Goal: Transaction & Acquisition: Purchase product/service

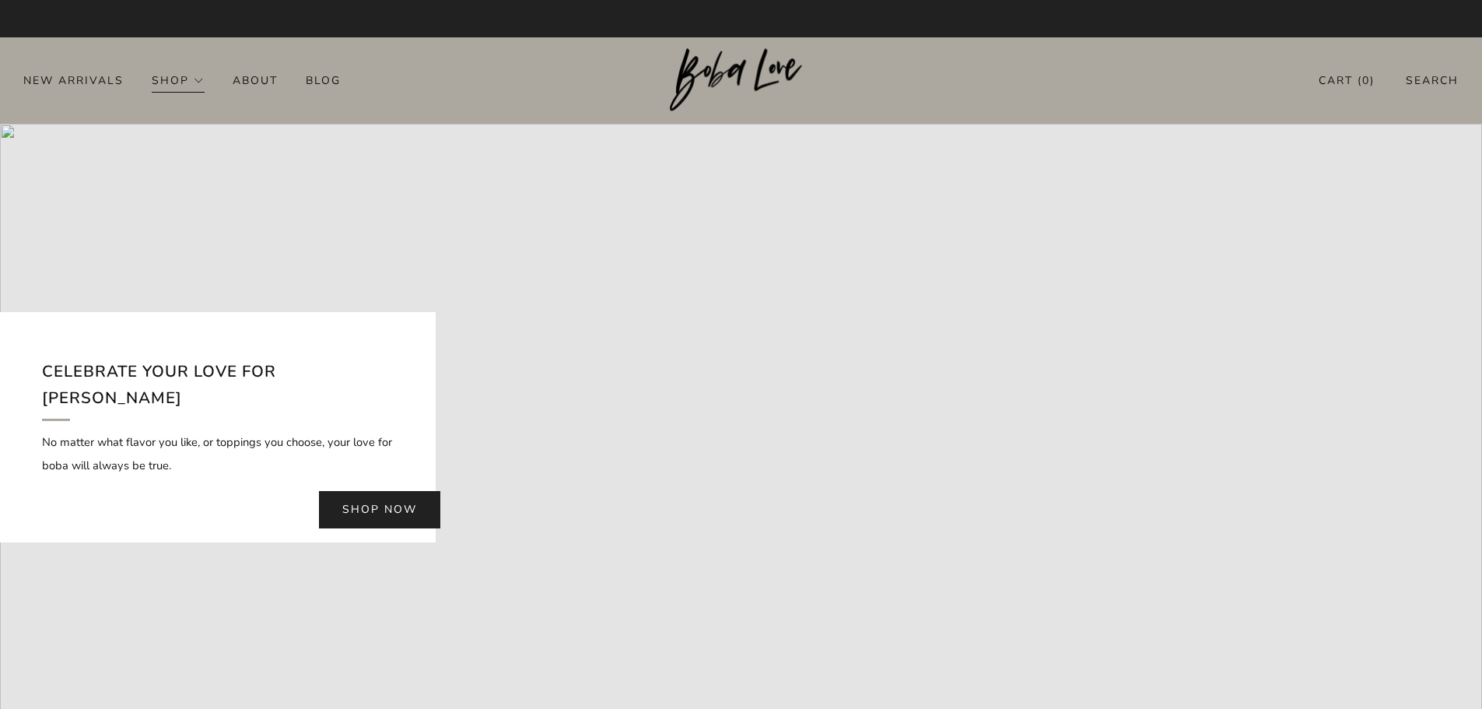
click at [182, 77] on link "Shop" at bounding box center [178, 80] width 53 height 25
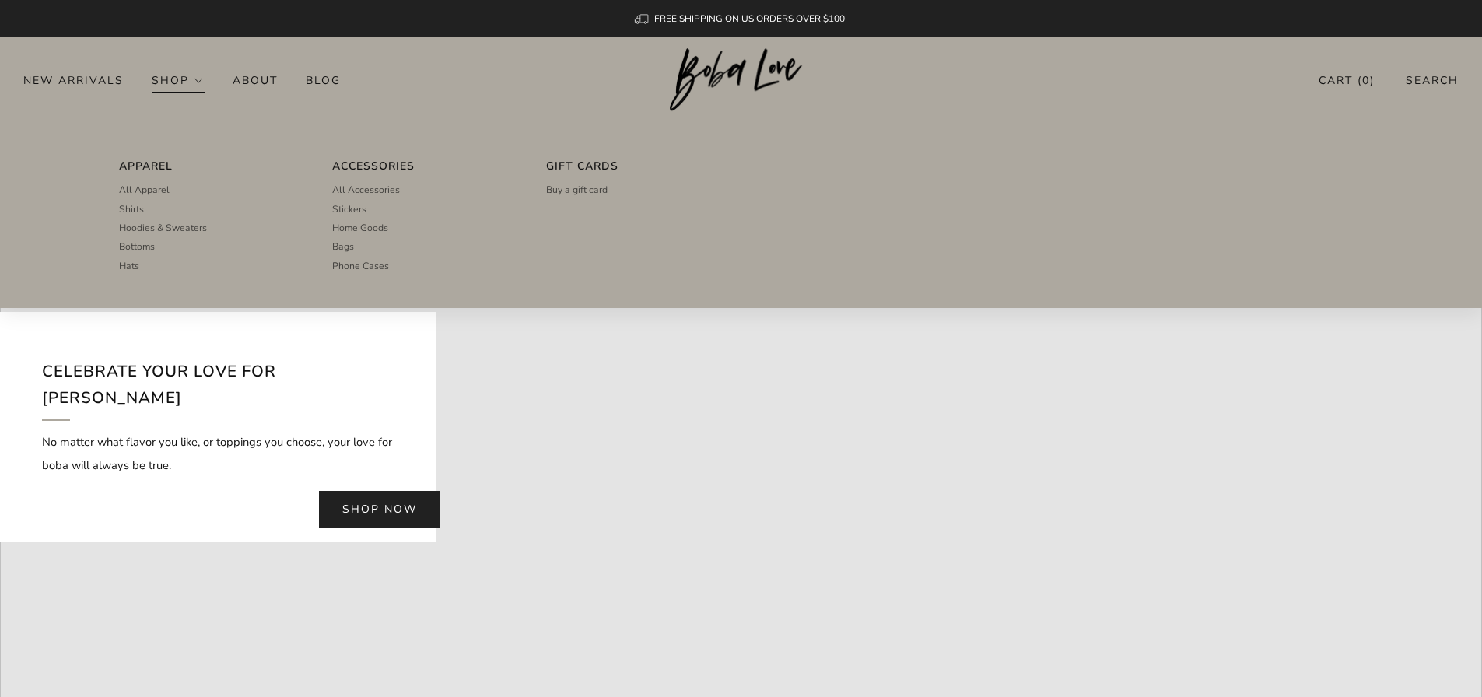
click at [177, 82] on link "Shop" at bounding box center [178, 80] width 53 height 25
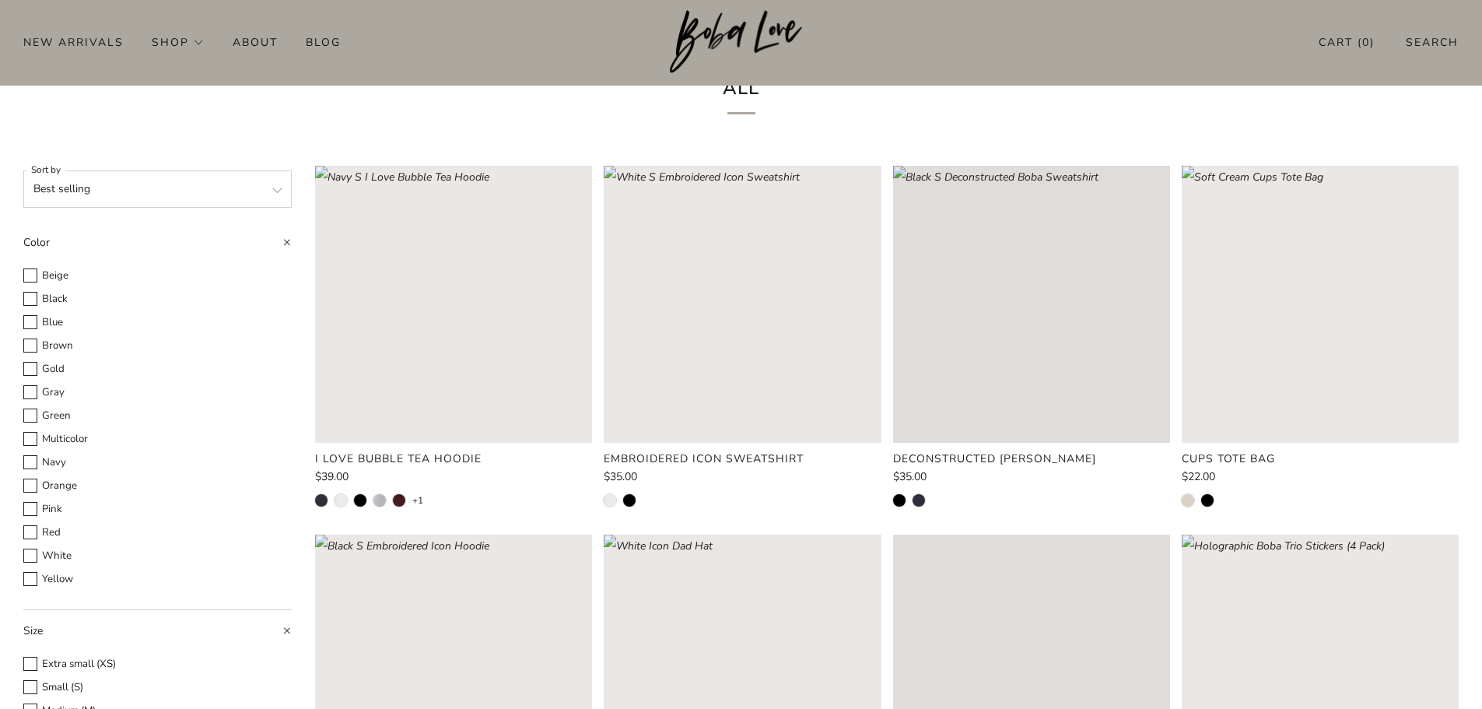
scroll to position [78, 0]
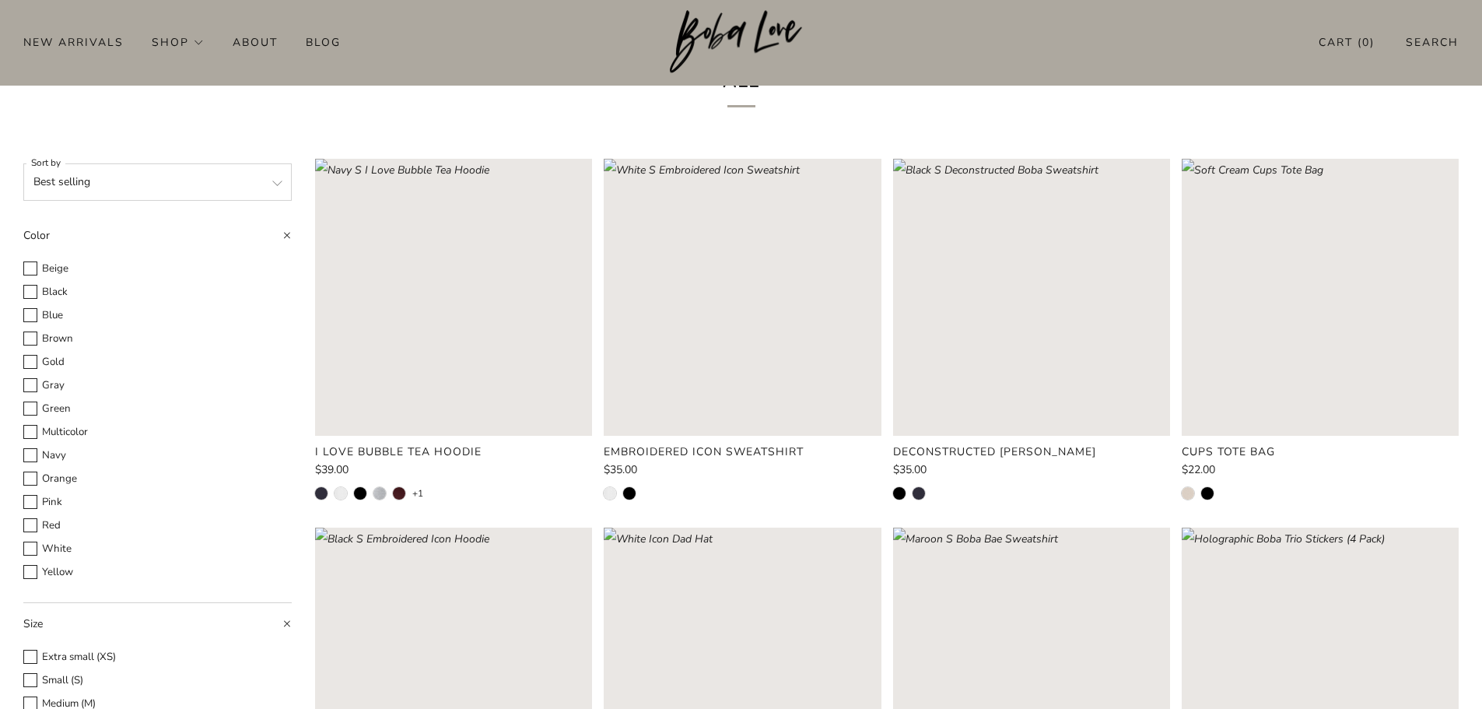
click at [159, 181] on select "Featured Best selling Alphabetically, A-Z Alphabetically, Z-A Price, low to hig…" at bounding box center [157, 181] width 268 height 37
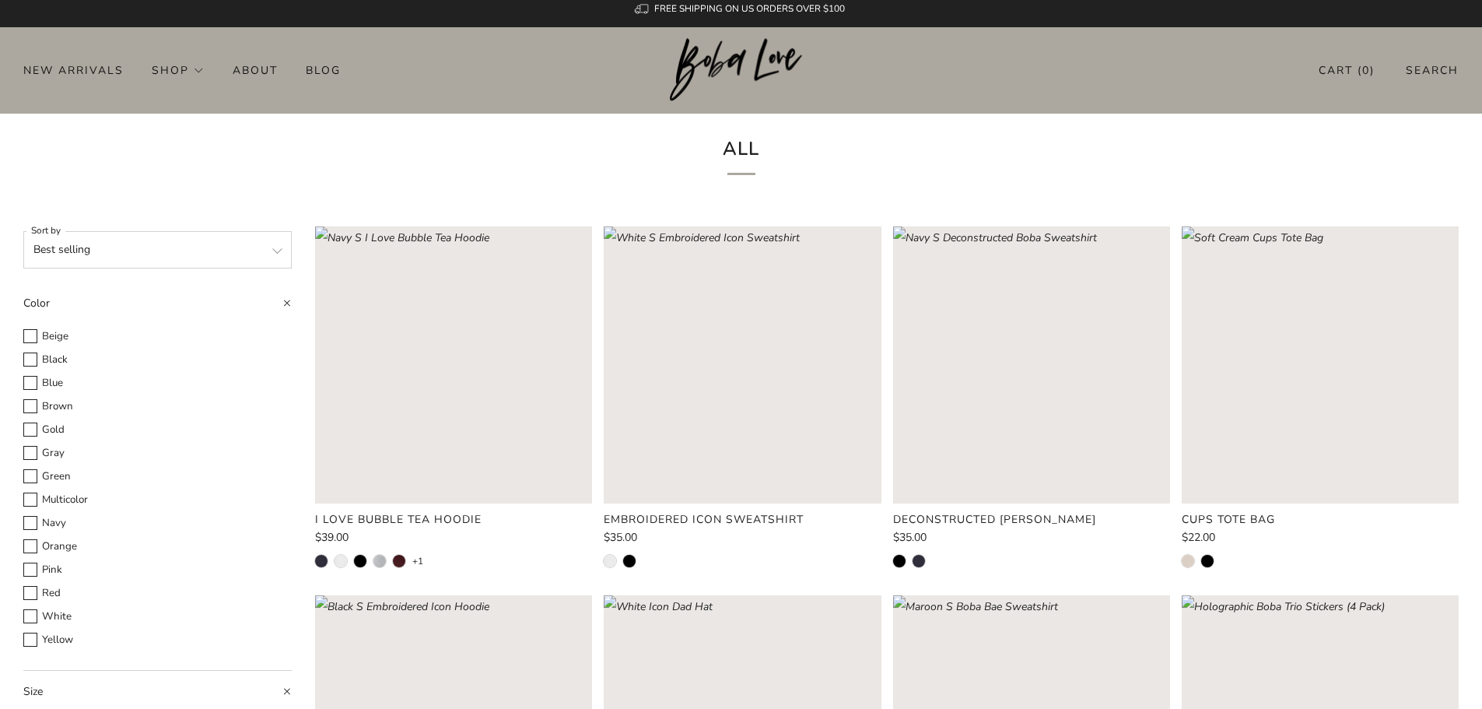
scroll to position [0, 0]
